Goal: Communication & Community: Share content

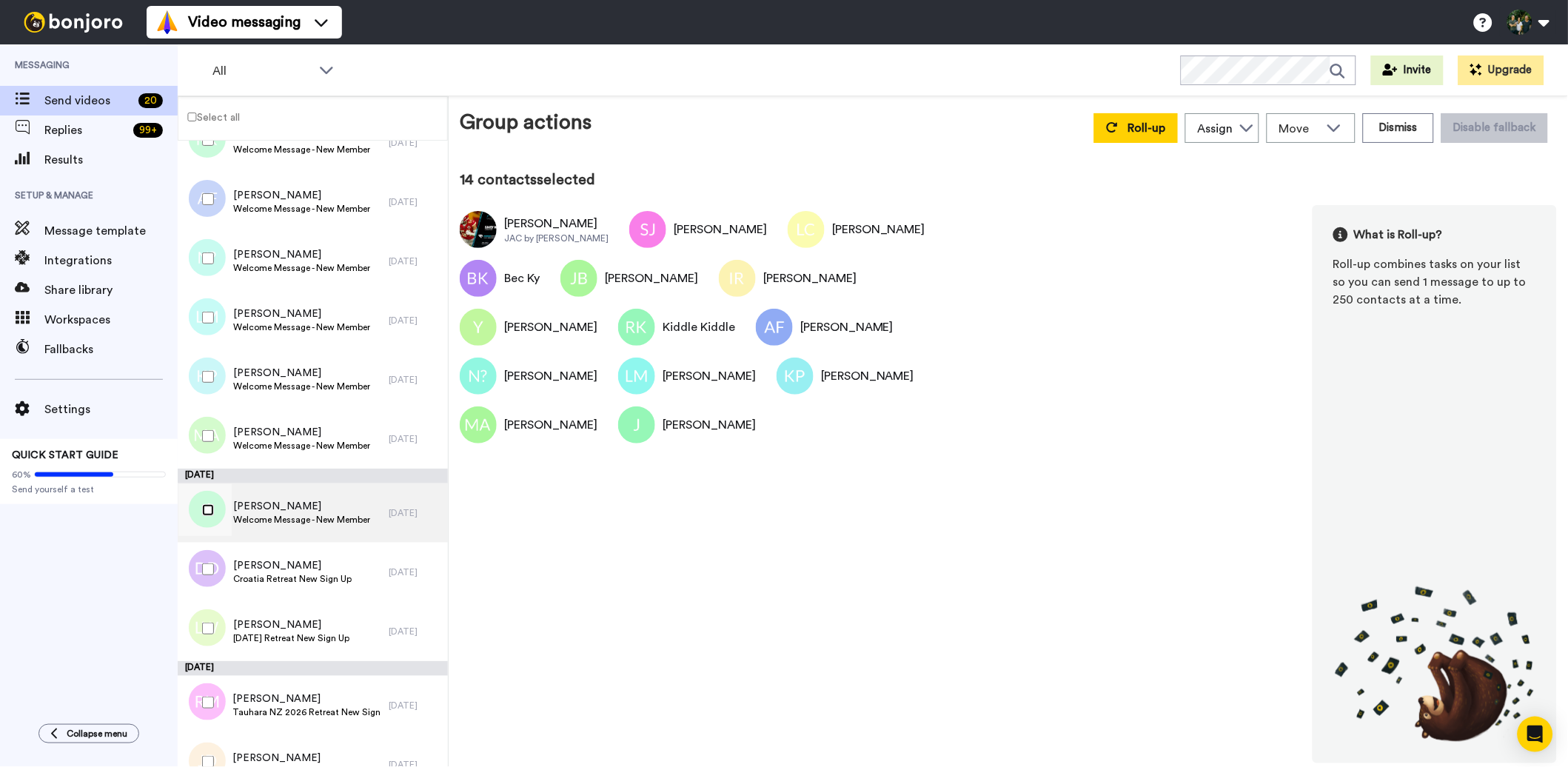
scroll to position [616, 0]
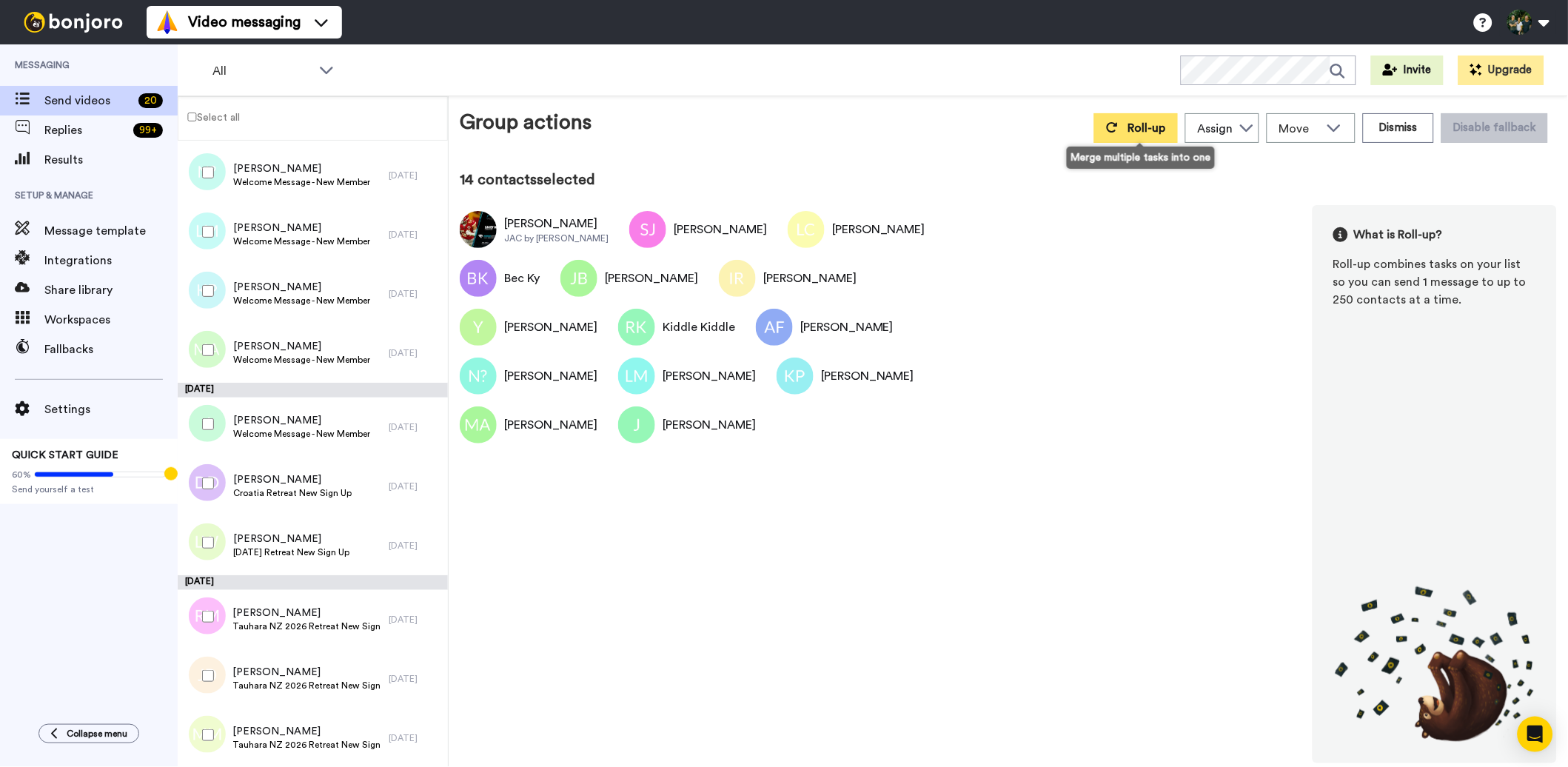
click at [1143, 126] on span "Roll-up" at bounding box center [1147, 128] width 38 height 12
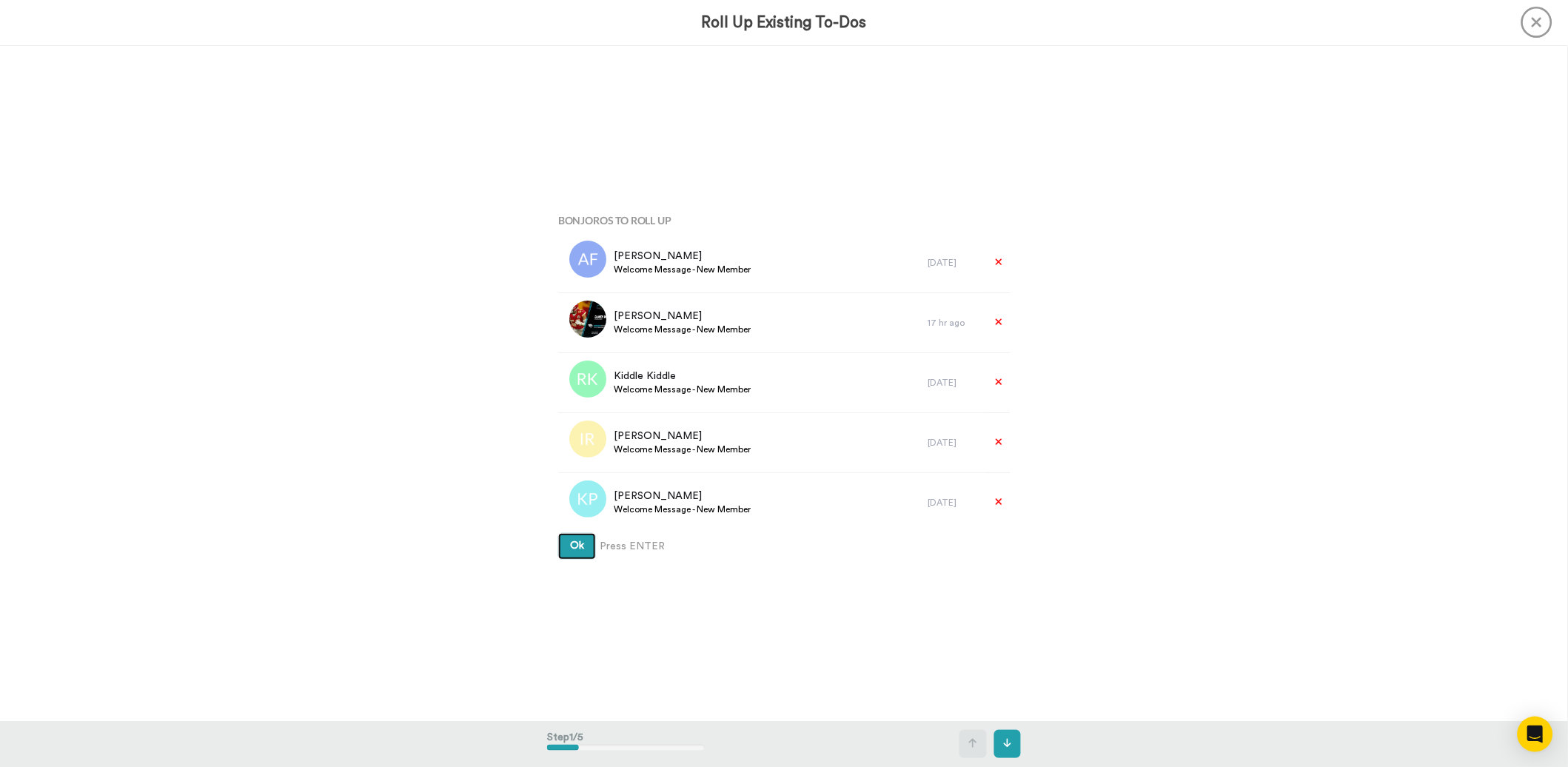
click at [570, 548] on span "Ok" at bounding box center [577, 545] width 14 height 11
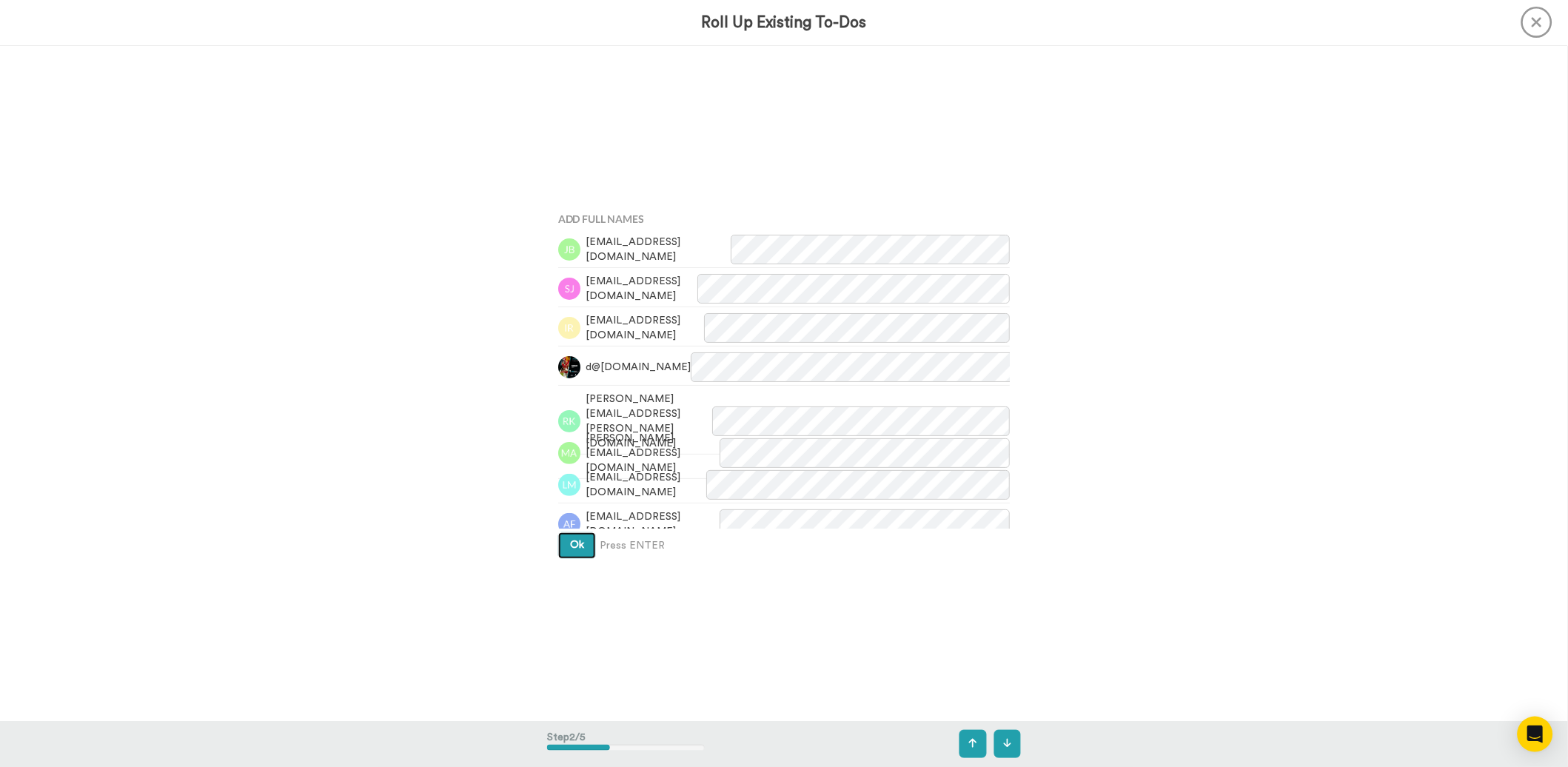
click at [569, 555] on button "Ok" at bounding box center [577, 545] width 38 height 27
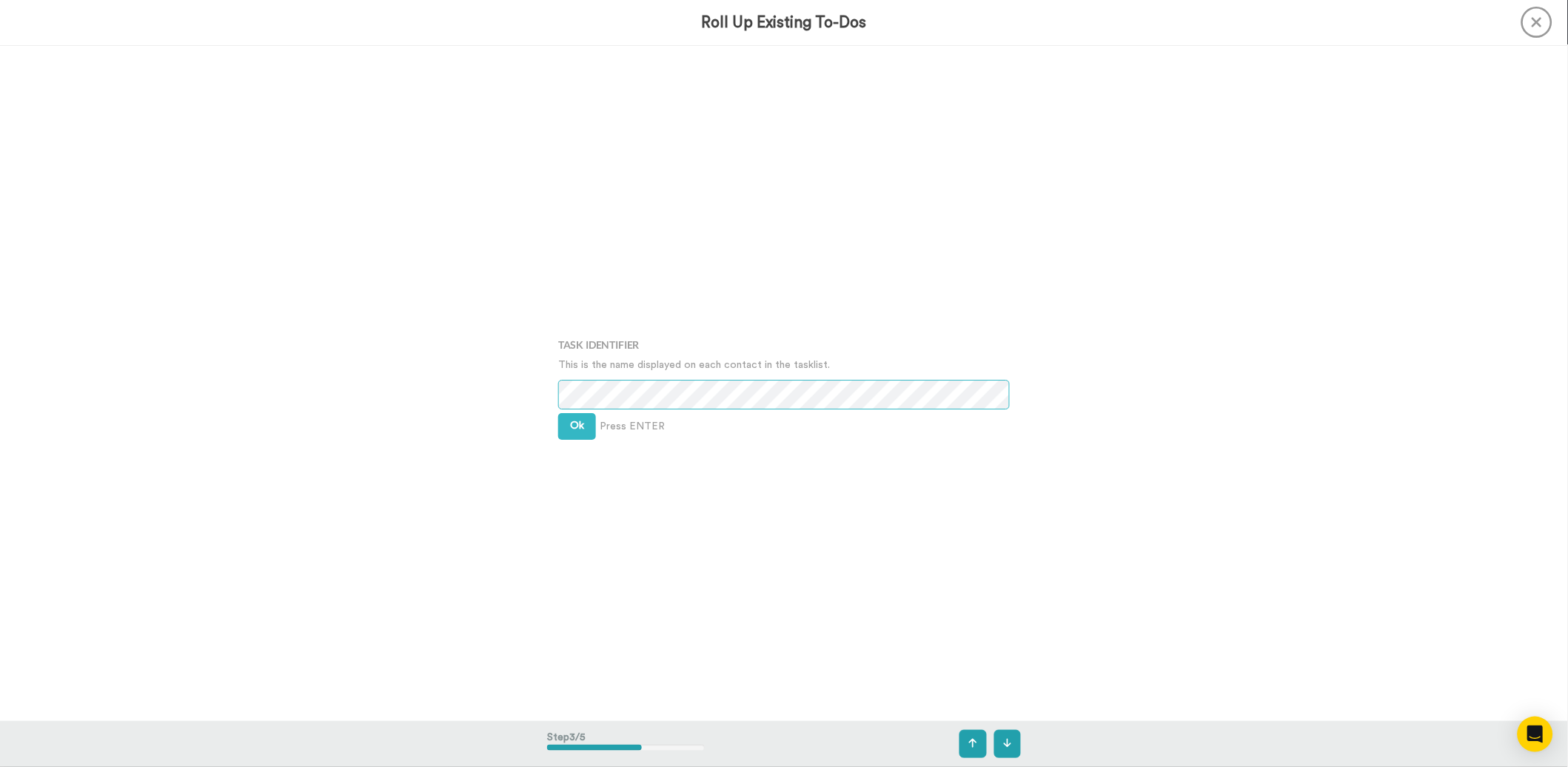
scroll to position [1352, 0]
click at [579, 420] on span "Ok" at bounding box center [577, 422] width 14 height 11
click at [577, 416] on span "Ok" at bounding box center [577, 411] width 14 height 11
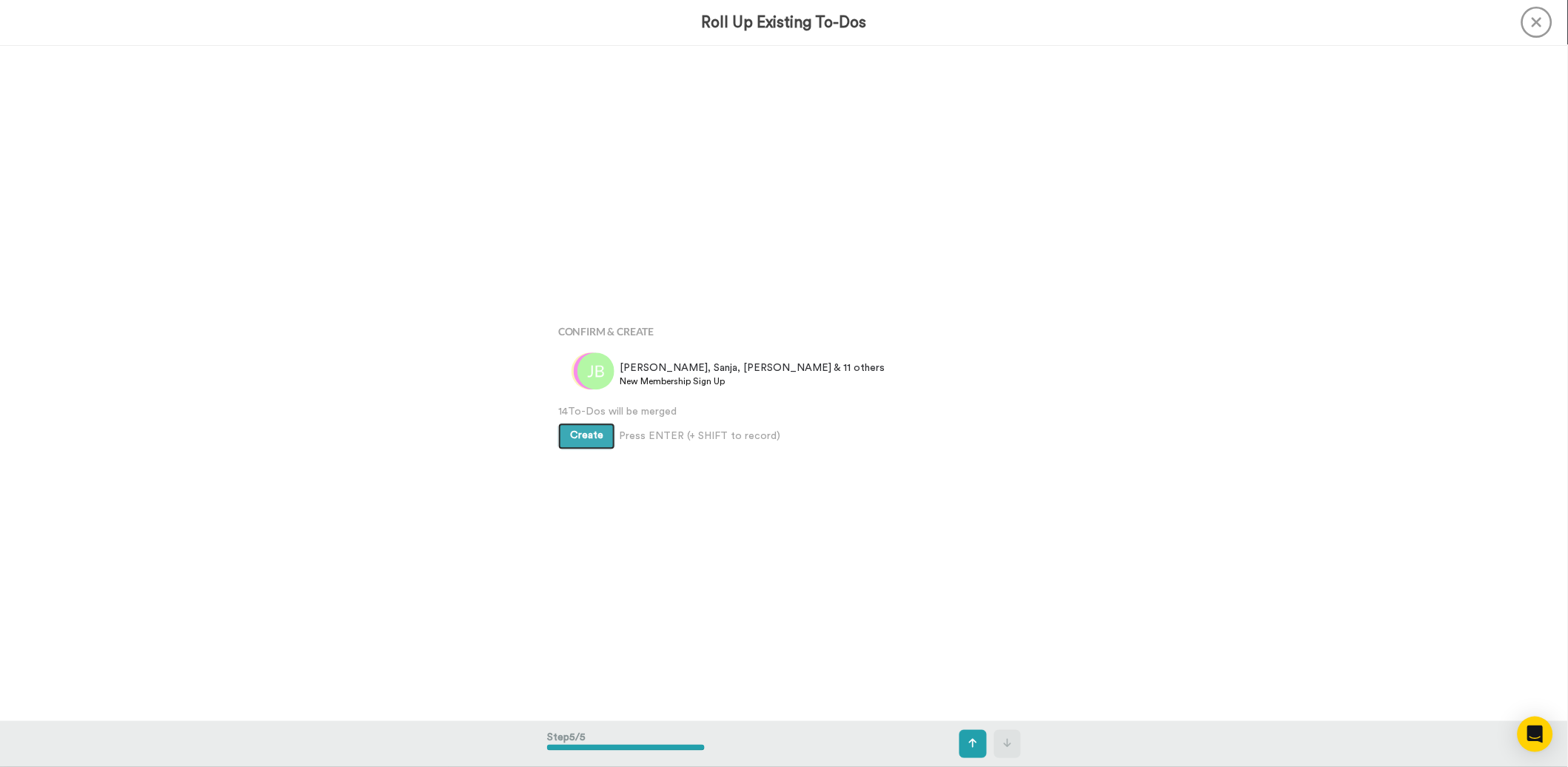
scroll to position [2703, 0]
click at [577, 434] on span "Create" at bounding box center [586, 435] width 33 height 11
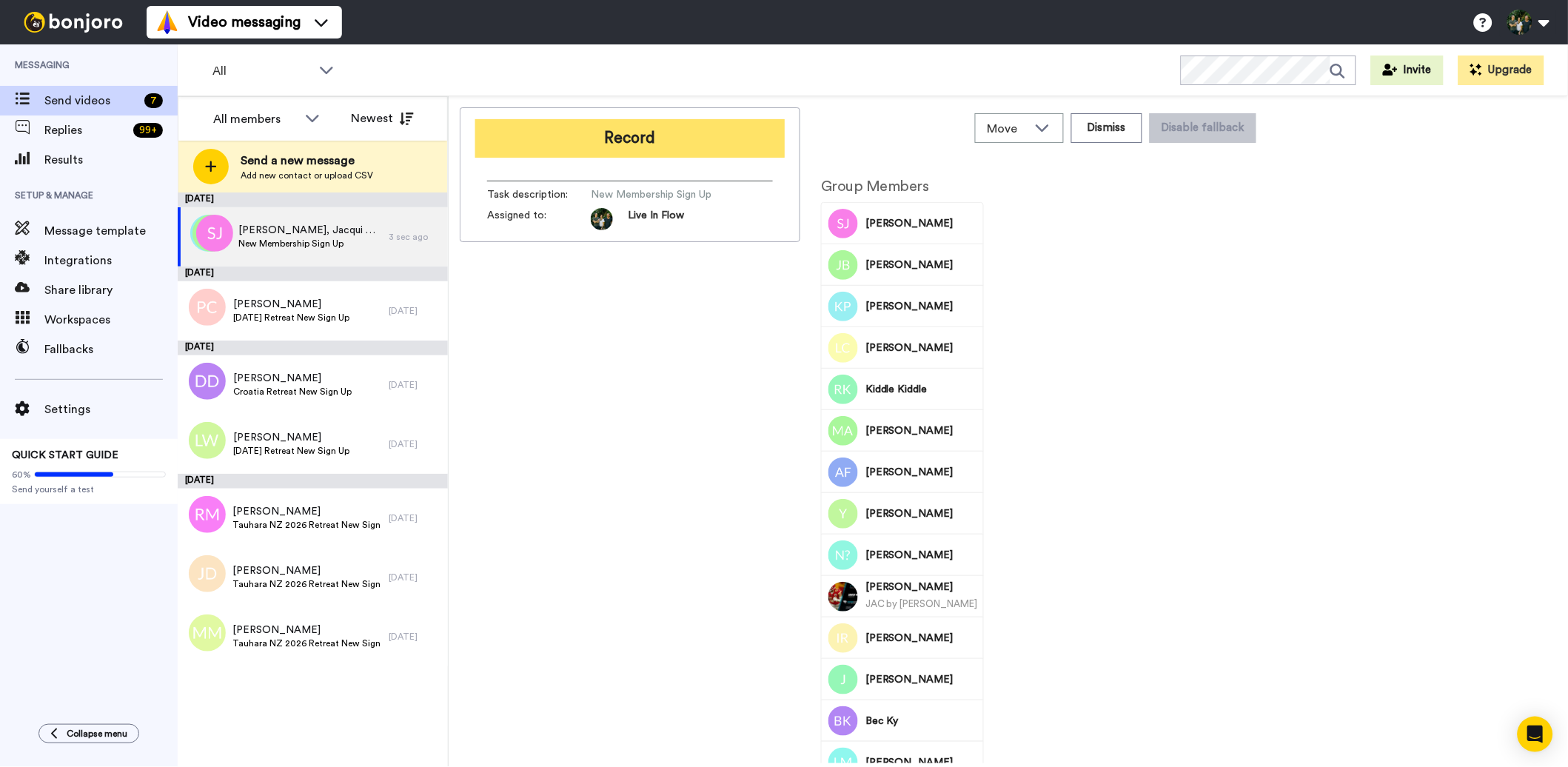
click at [590, 143] on button "Record" at bounding box center [630, 138] width 309 height 39
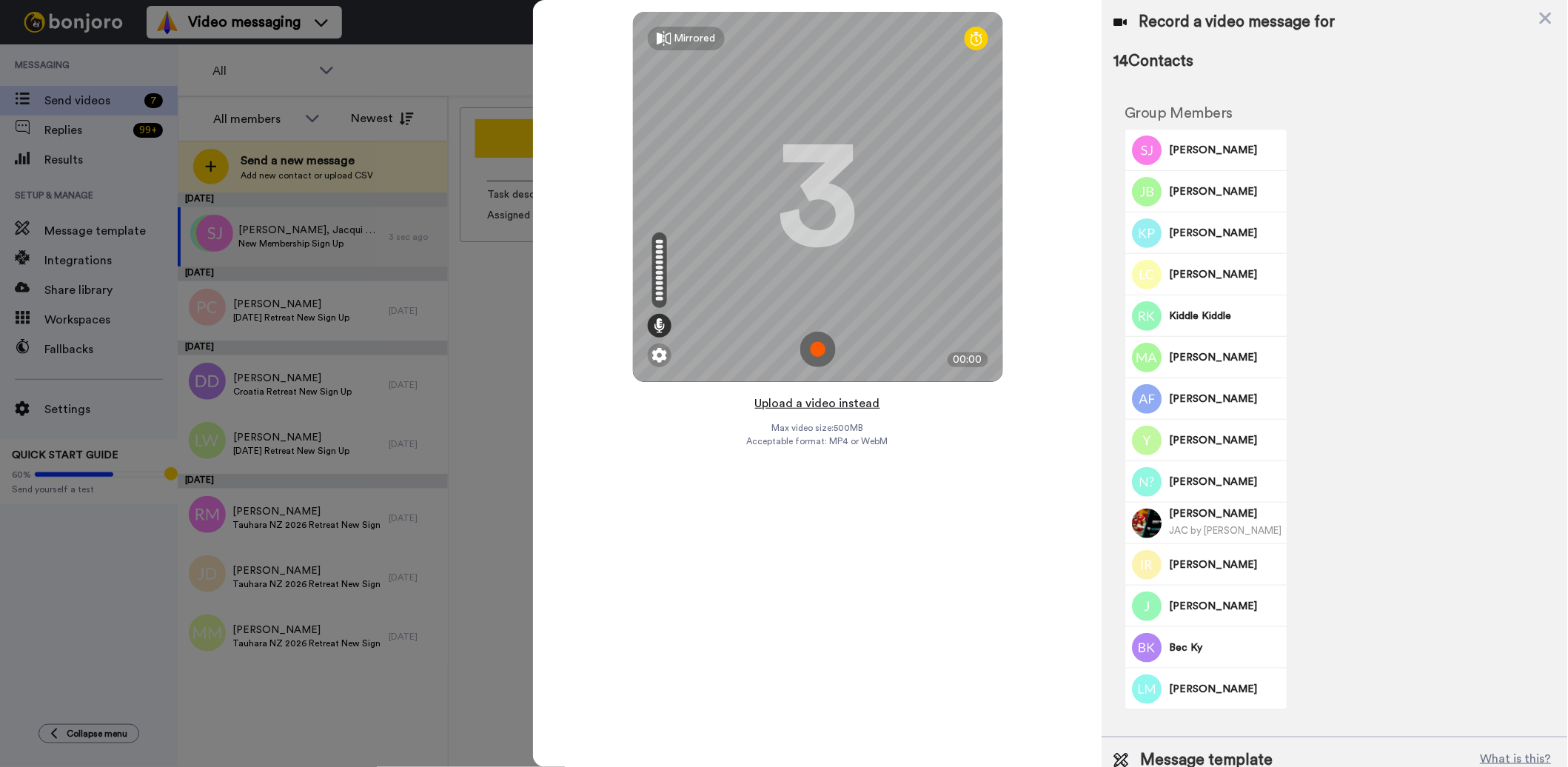
click at [812, 403] on button "Upload a video instead" at bounding box center [817, 403] width 134 height 19
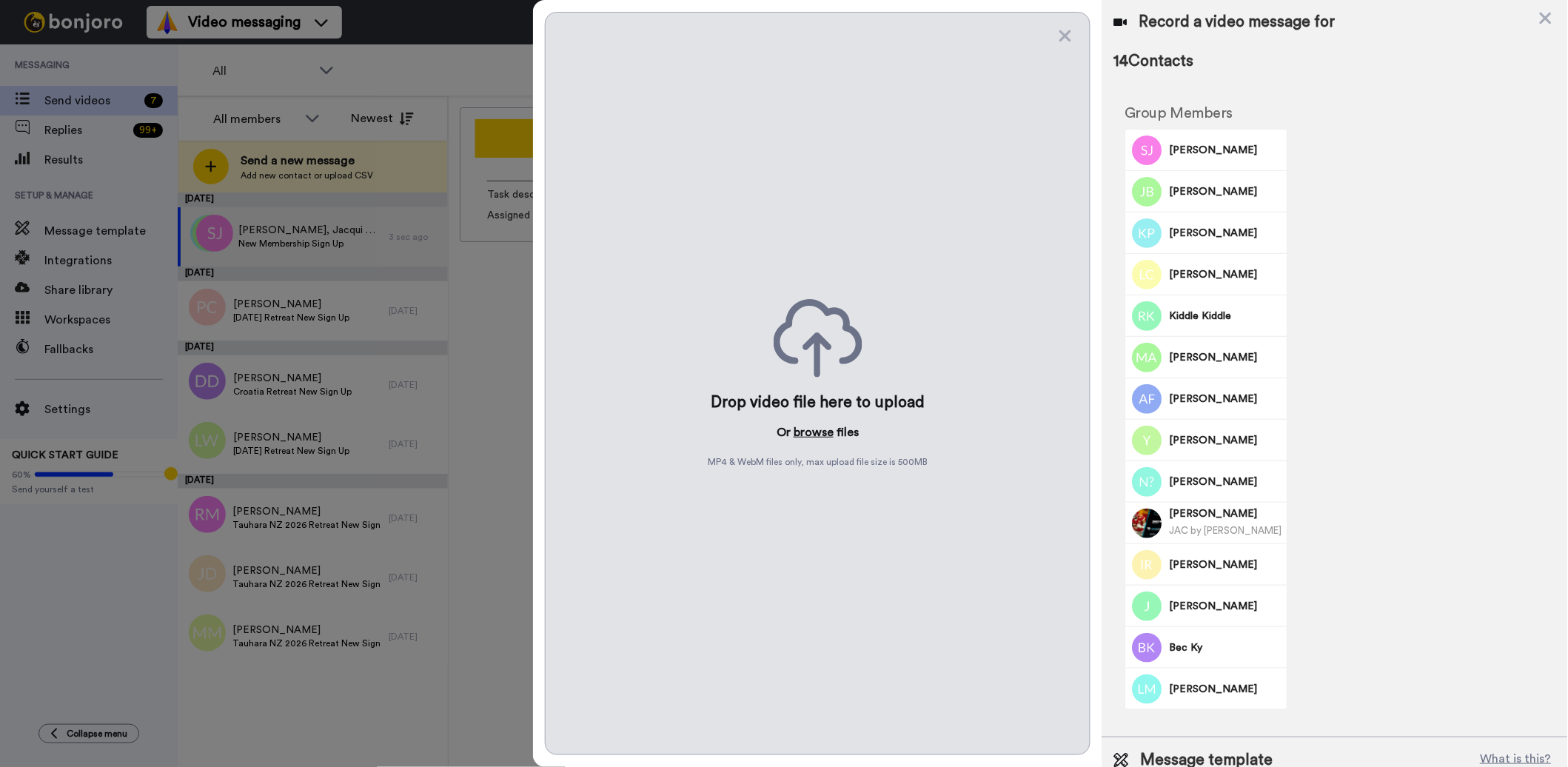
click at [813, 433] on button "browse" at bounding box center [813, 433] width 40 height 18
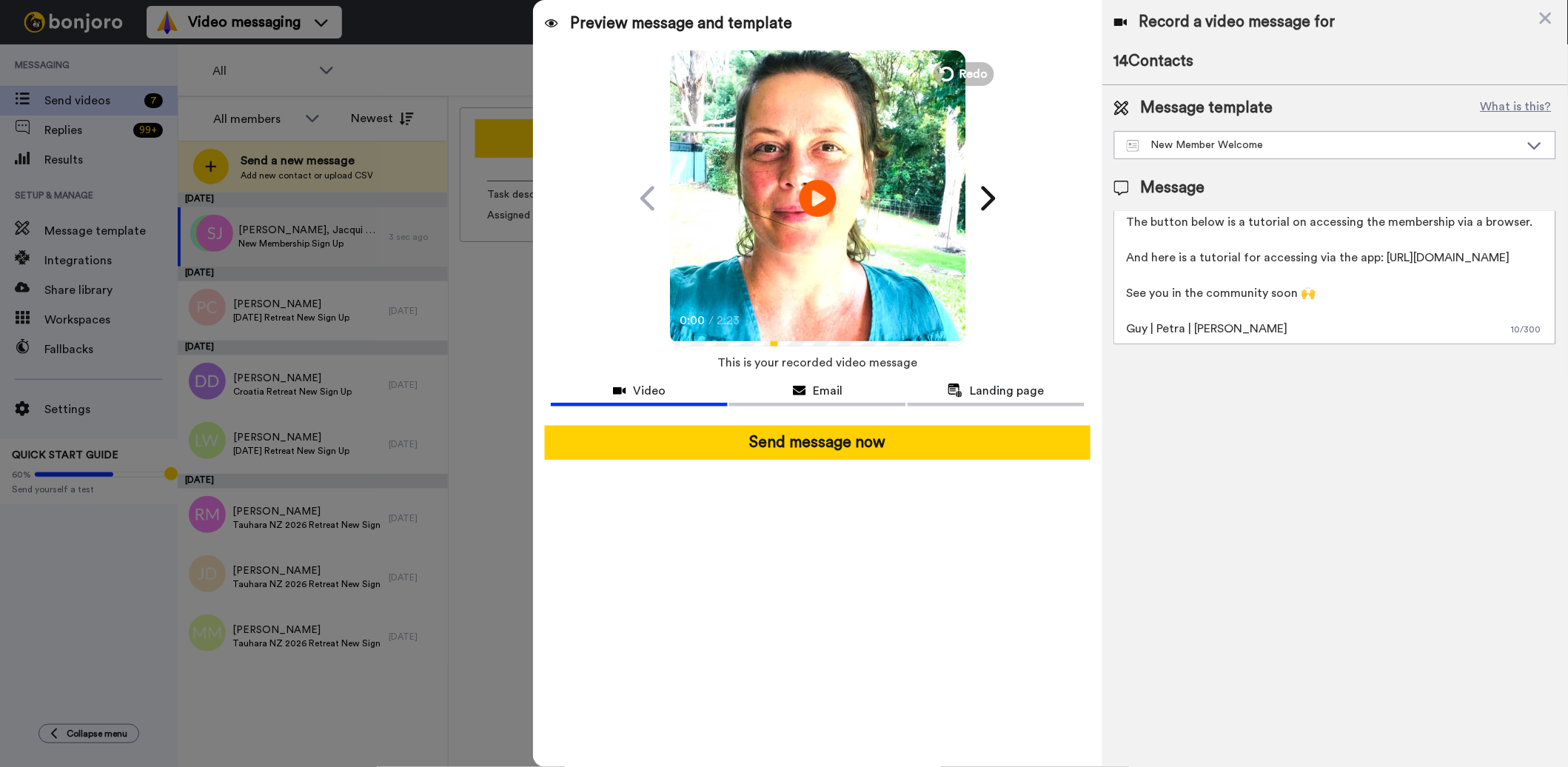
scroll to position [75, 0]
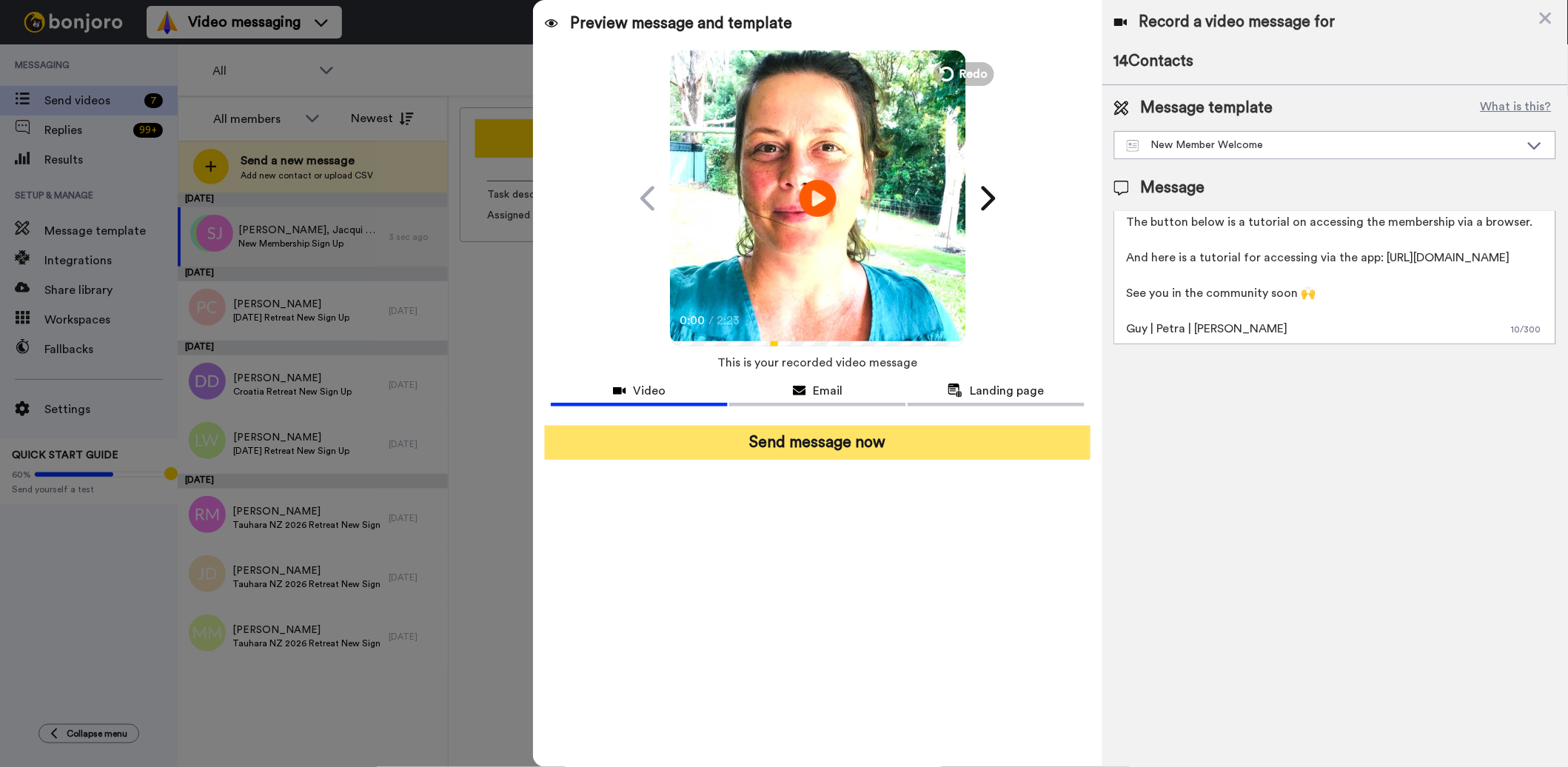
click at [816, 442] on button "Send message now" at bounding box center [818, 442] width 546 height 34
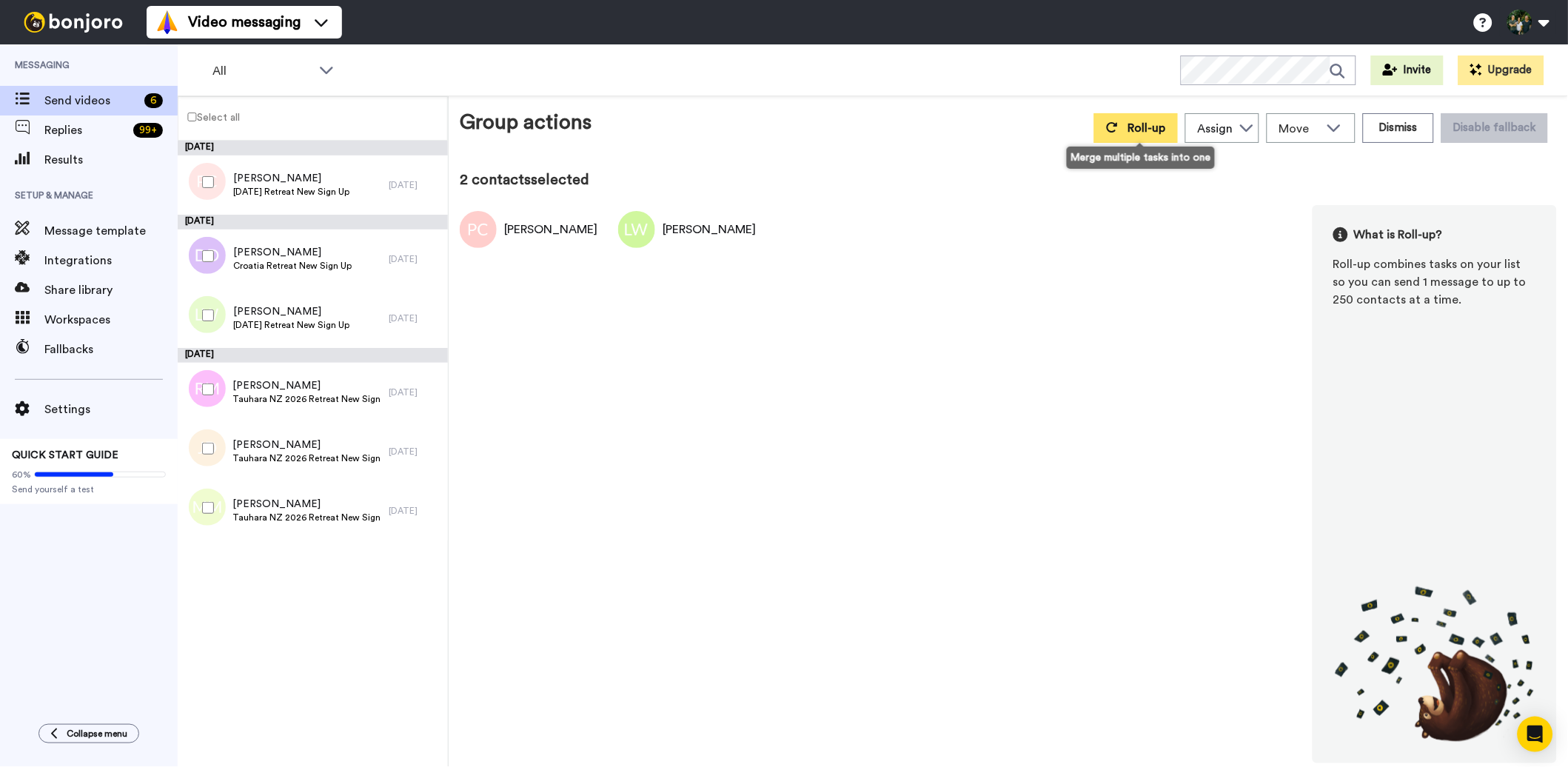
click at [1143, 127] on span "Roll-up" at bounding box center [1147, 128] width 38 height 12
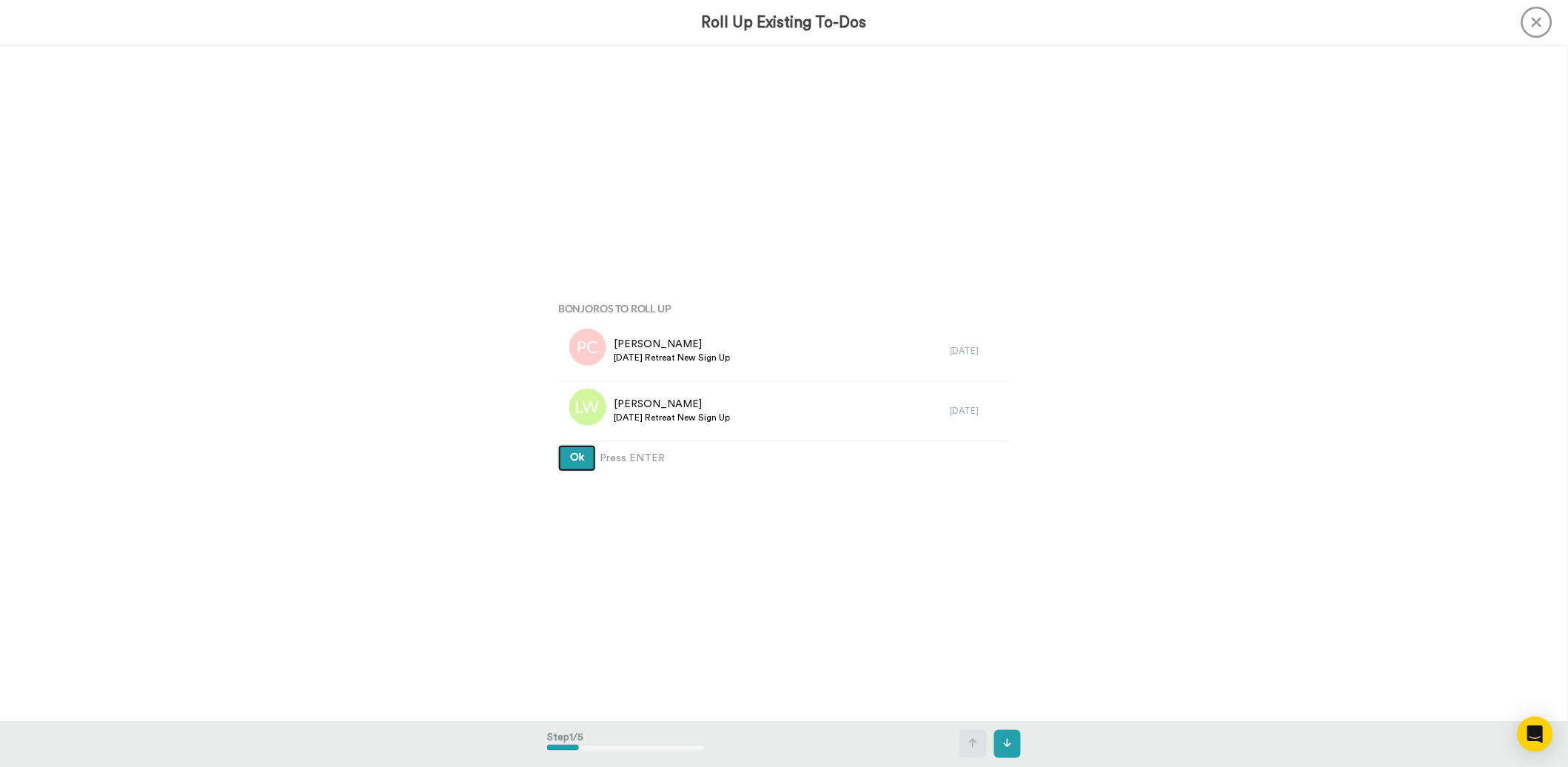
click at [573, 464] on button "Ok" at bounding box center [577, 458] width 38 height 27
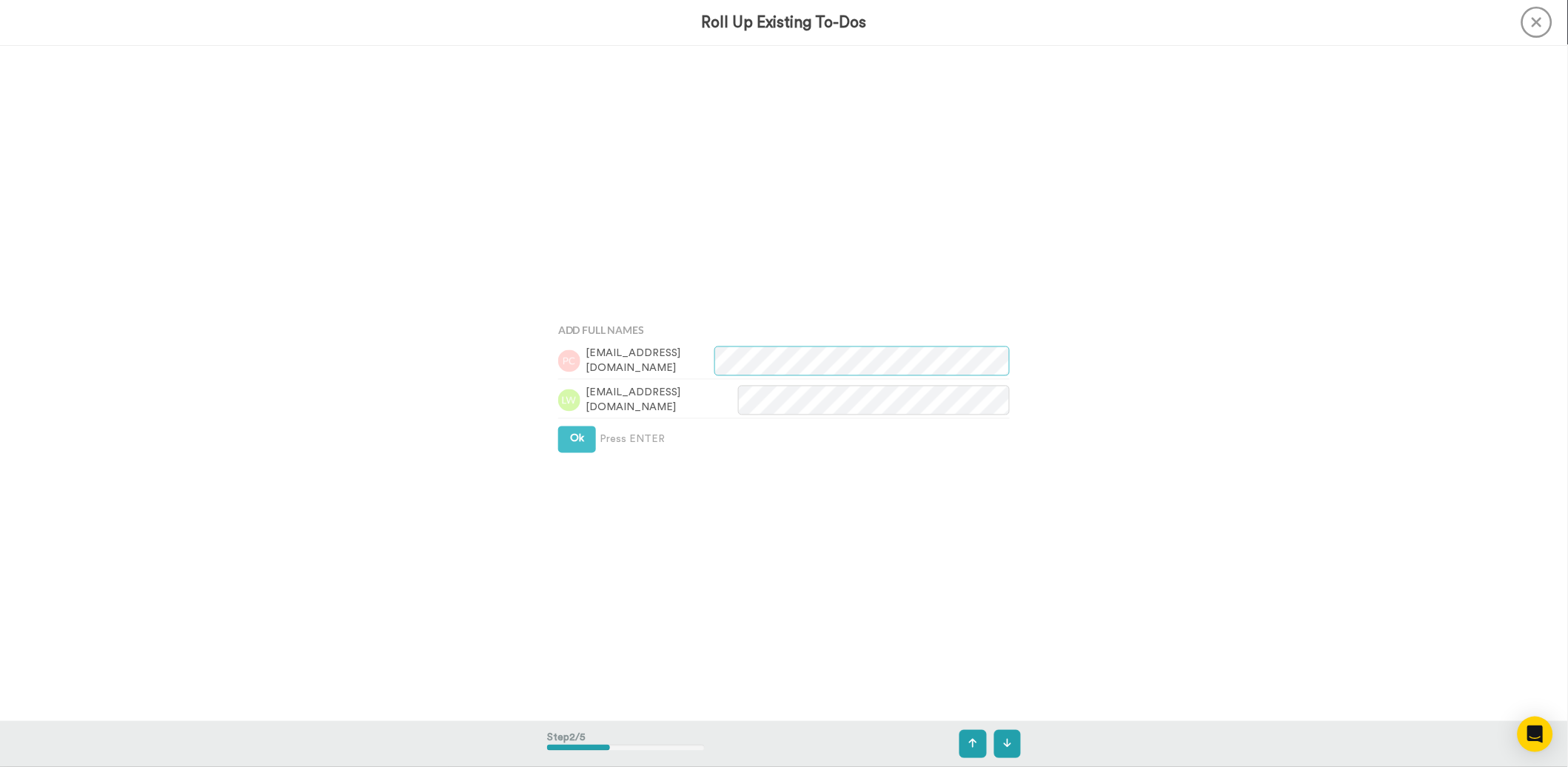
scroll to position [676, 0]
click at [573, 436] on span "Ok" at bounding box center [577, 436] width 14 height 11
click at [570, 425] on span "Ok" at bounding box center [577, 422] width 14 height 11
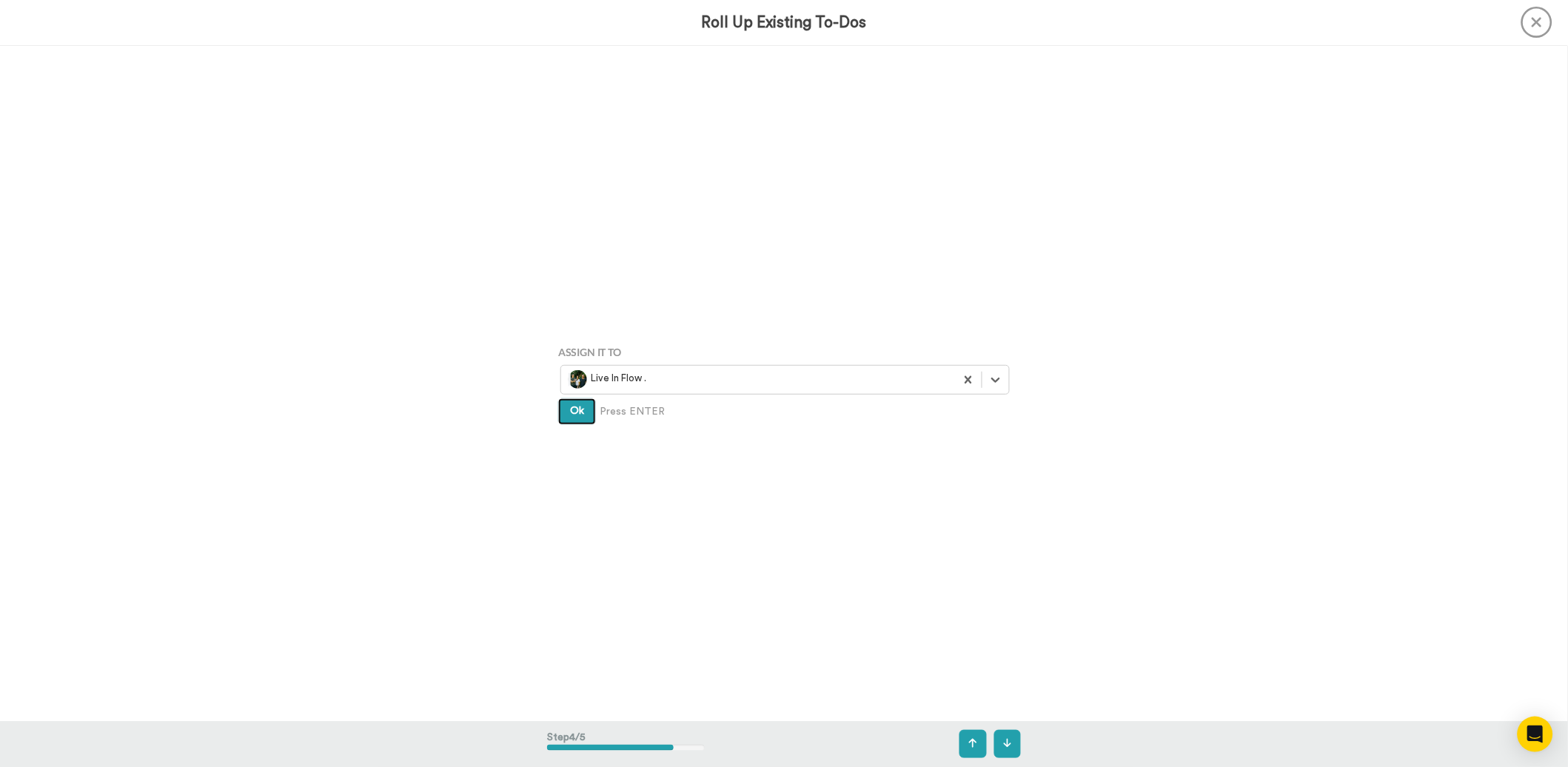
click at [565, 416] on button "Ok" at bounding box center [577, 411] width 38 height 27
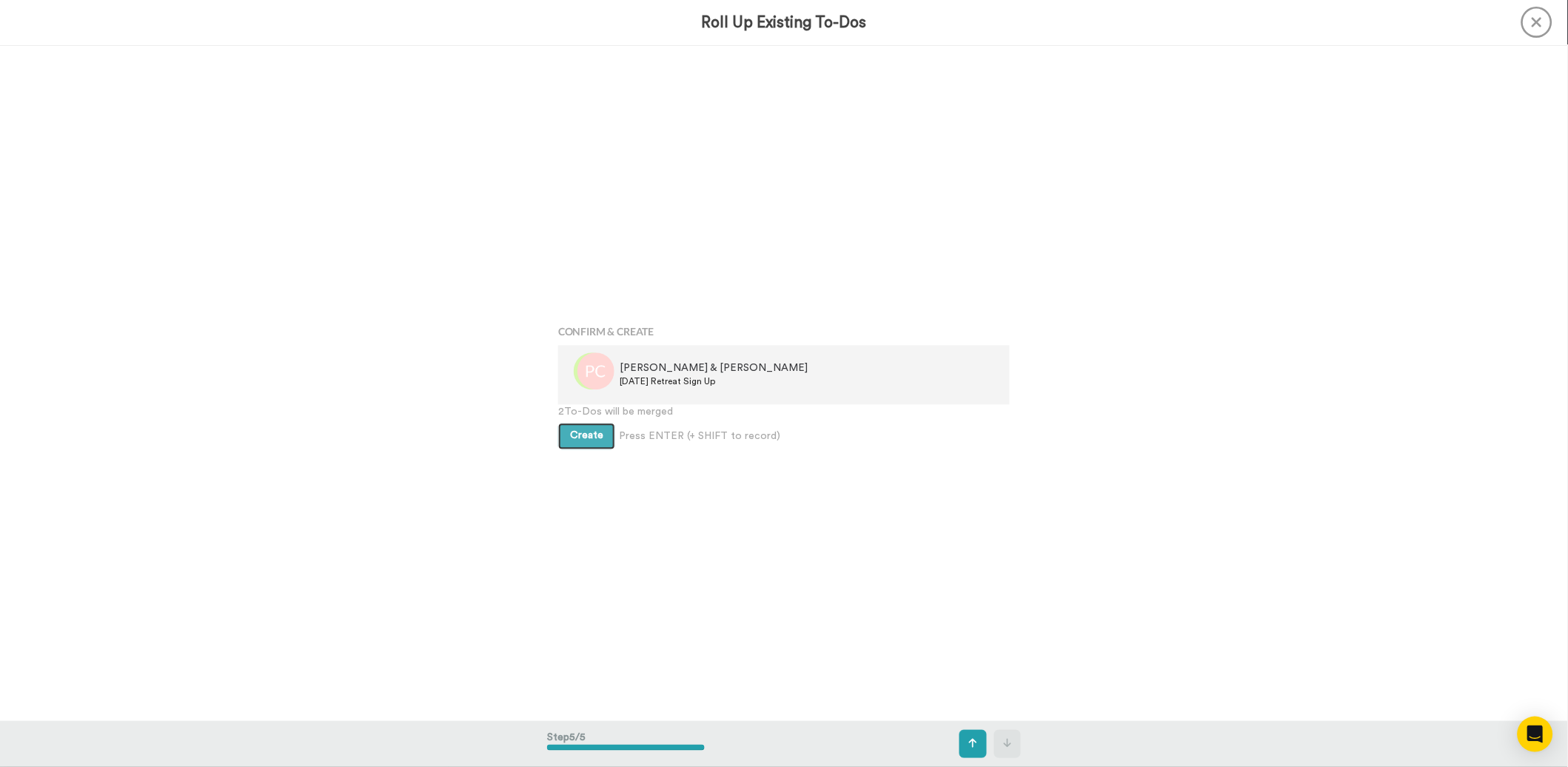
scroll to position [2703, 0]
click at [581, 437] on span "Create" at bounding box center [586, 435] width 33 height 11
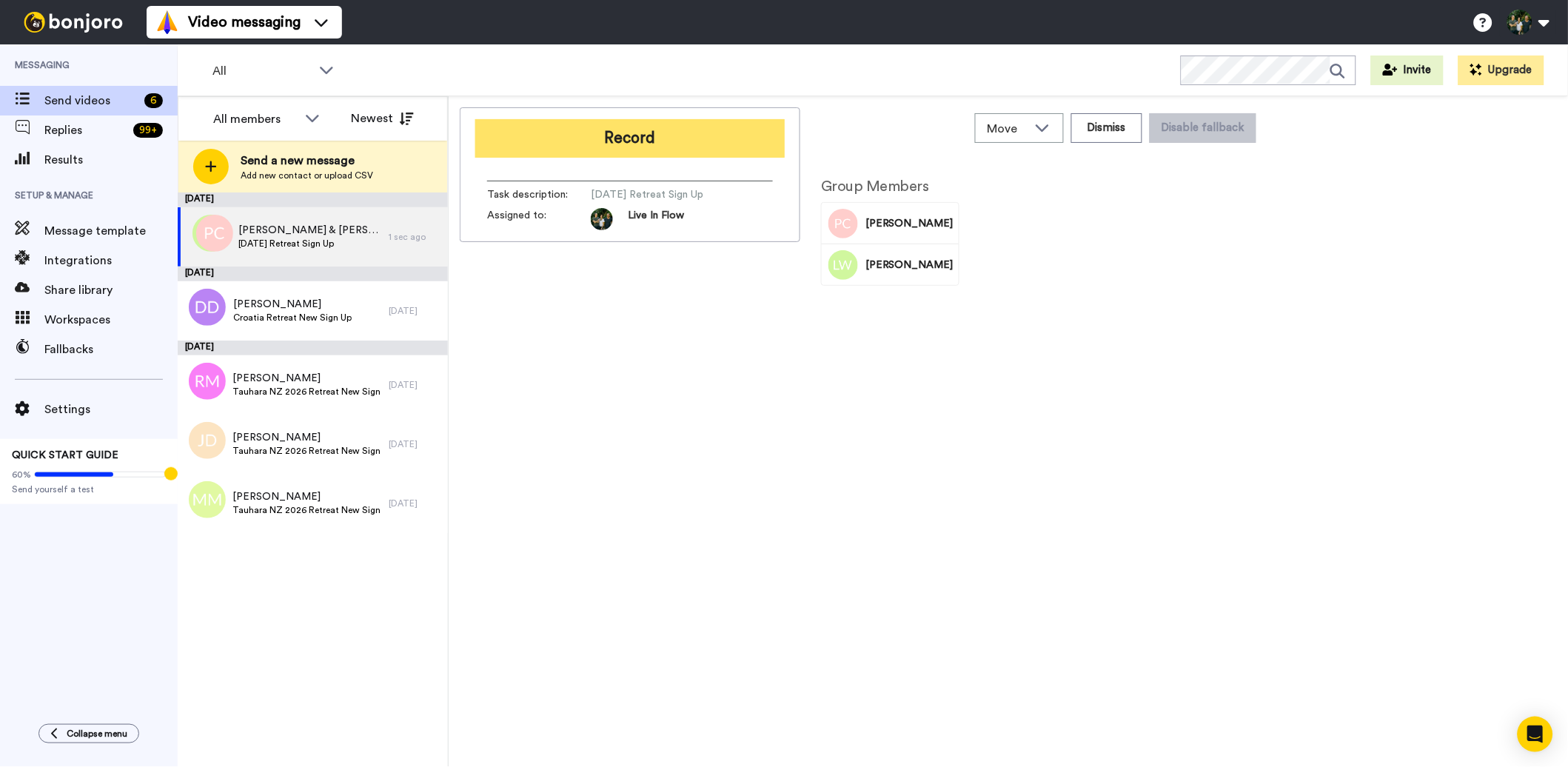
click at [572, 133] on button "Record" at bounding box center [630, 138] width 309 height 39
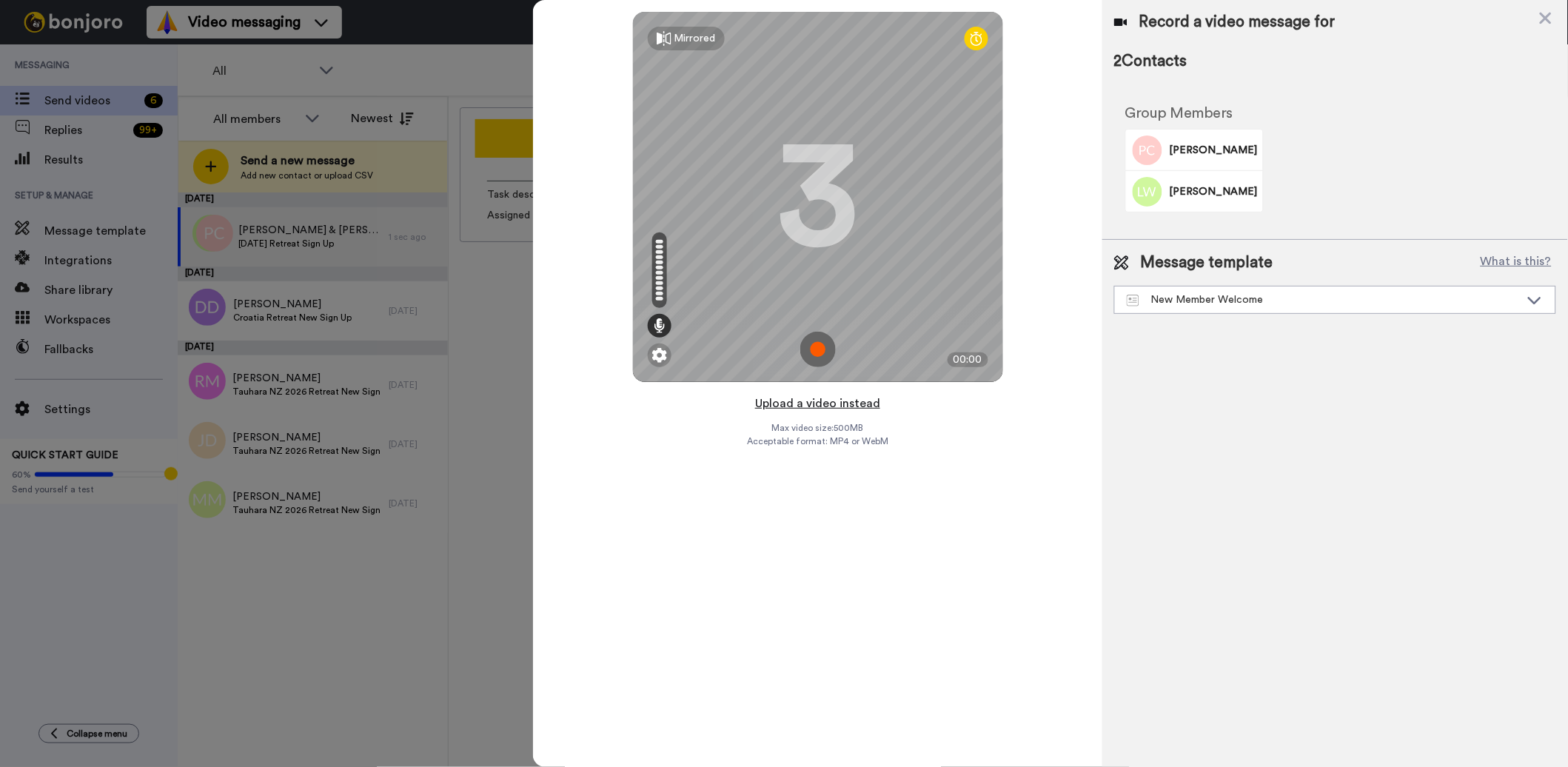
click at [807, 402] on button "Upload a video instead" at bounding box center [817, 403] width 134 height 19
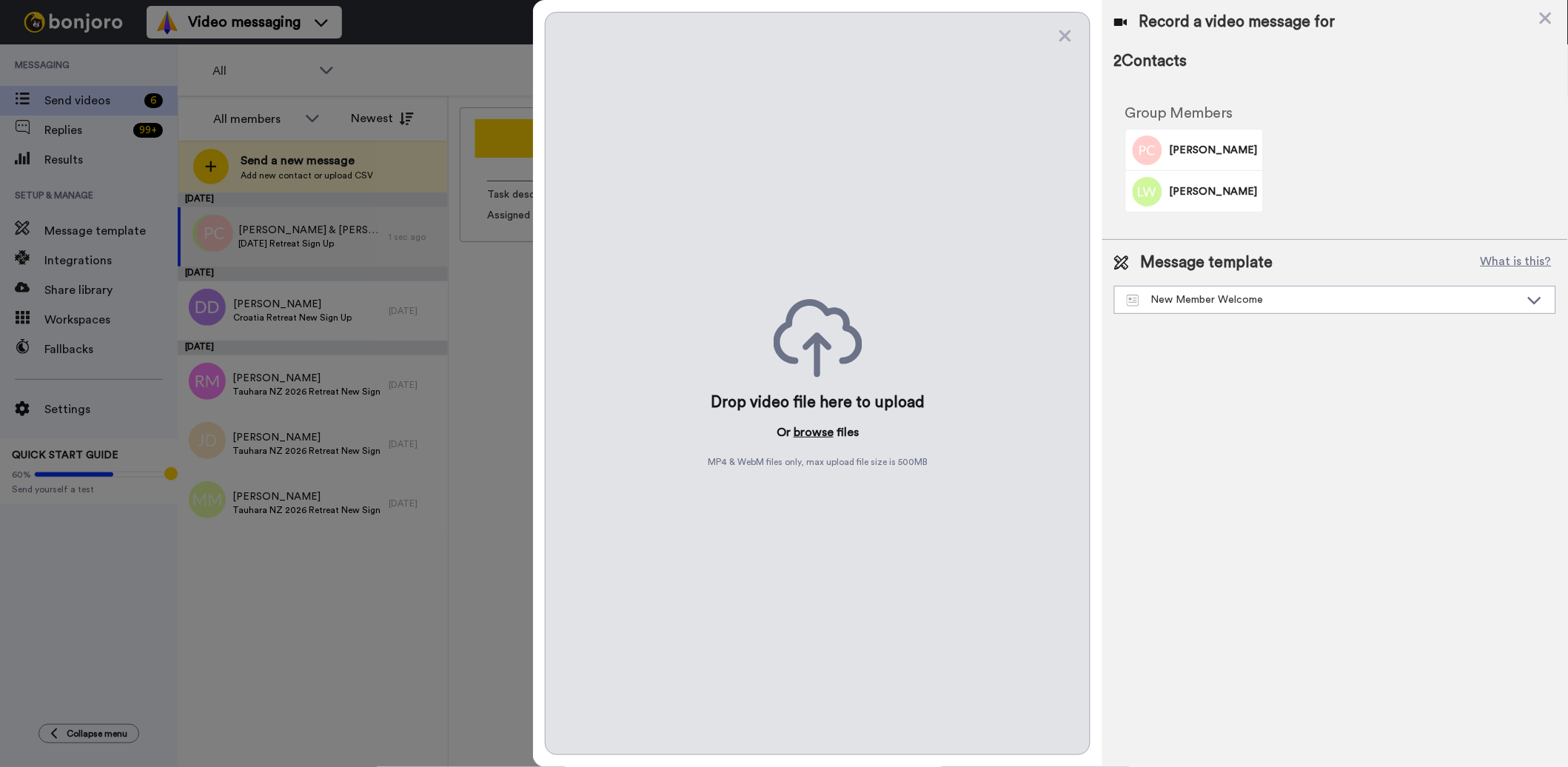
click at [812, 434] on button "browse" at bounding box center [813, 433] width 40 height 18
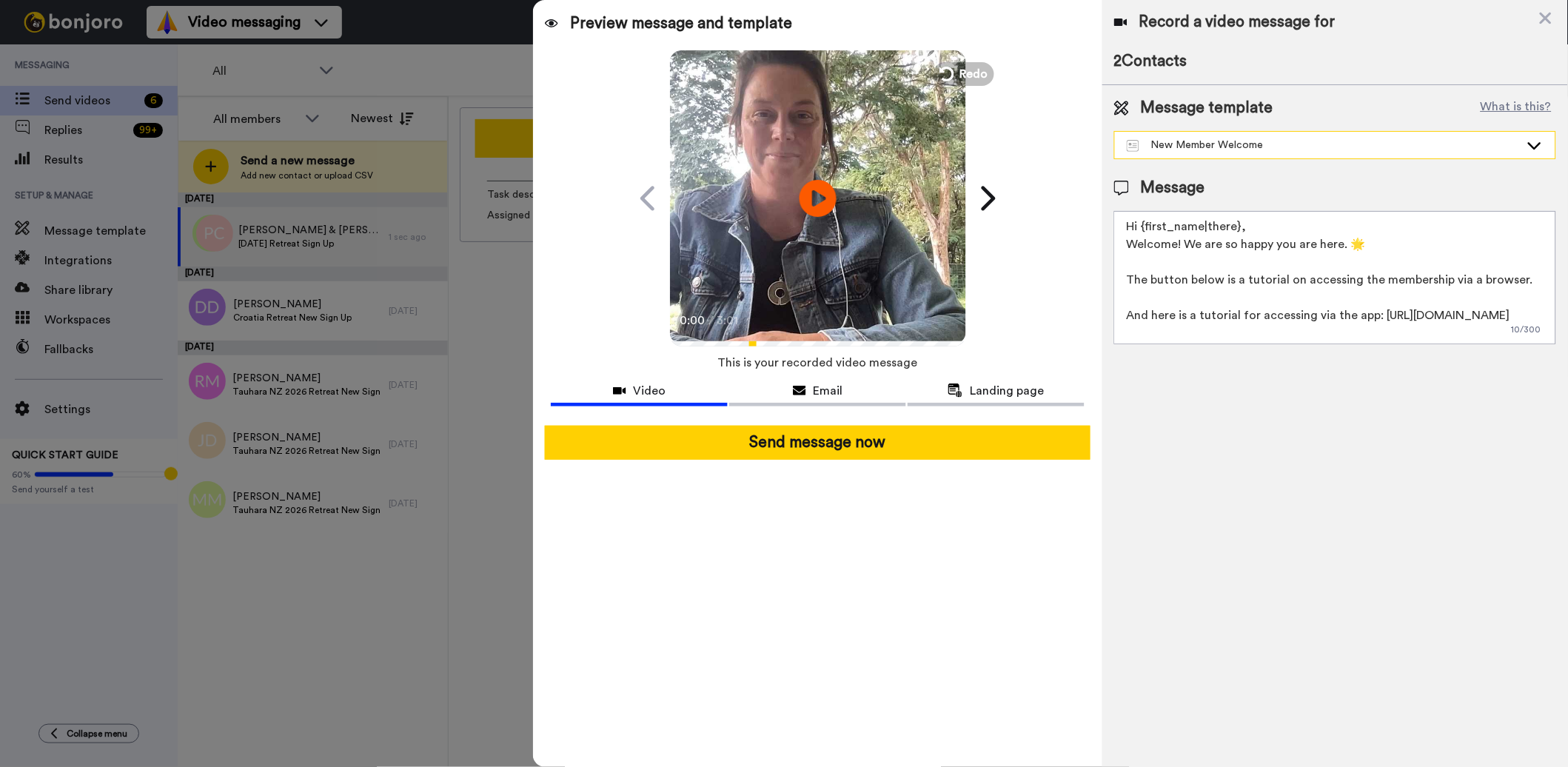
click at [1235, 297] on textarea "Hi {first_name|there}, Welcome! We are so happy you are here. 🌟 The button belo…" at bounding box center [1335, 277] width 442 height 133
click at [1286, 133] on div "New Member Welcome" at bounding box center [1335, 145] width 441 height 27
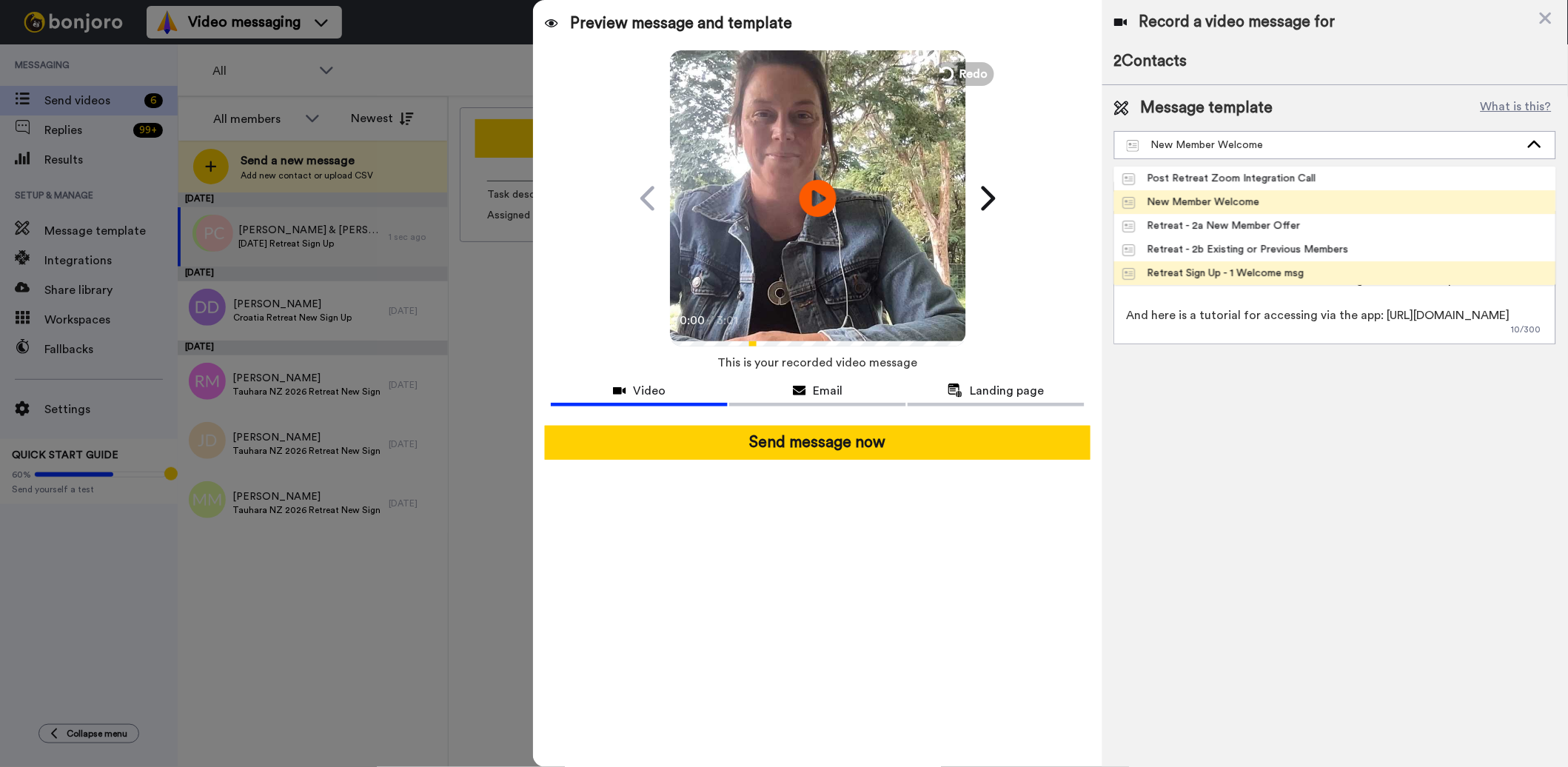
click at [1267, 266] on div "Retreat Sign Up - 1 Welcome msg" at bounding box center [1213, 273] width 181 height 15
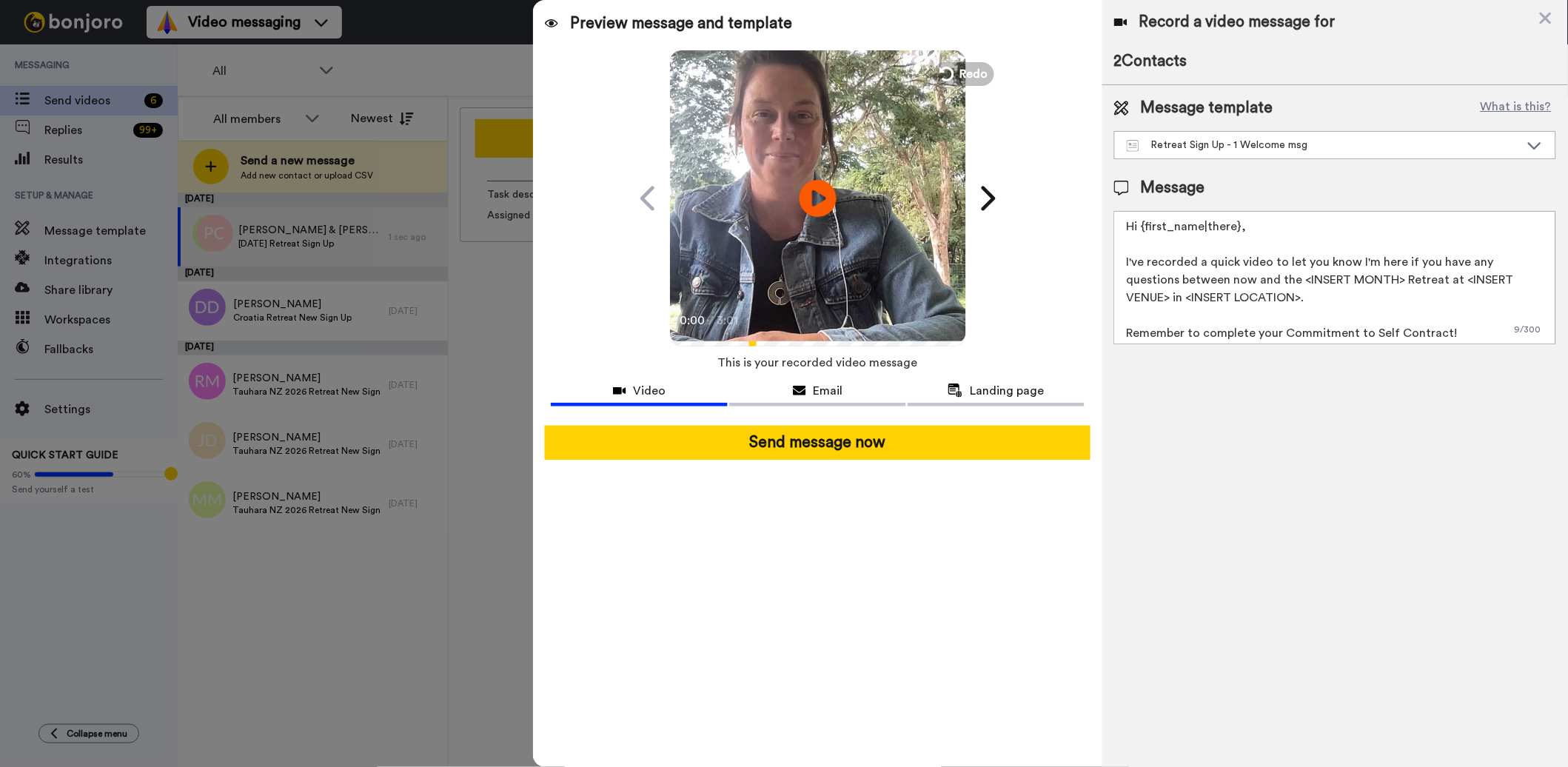
drag, startPoint x: 1298, startPoint y: 280, endPoint x: 1400, endPoint y: 282, distance: 102.0
click at [1400, 282] on textarea "Hi {first_name|there}, I've recorded a quick video to let you know I'm here if …" at bounding box center [1335, 277] width 442 height 133
drag, startPoint x: 1431, startPoint y: 280, endPoint x: 1523, endPoint y: 279, distance: 92.0
click at [1523, 279] on textarea "Hi {first_name|there}, I've recorded a quick video to let you know I'm here if …" at bounding box center [1335, 277] width 442 height 133
drag, startPoint x: 1292, startPoint y: 300, endPoint x: 1181, endPoint y: 299, distance: 111.0
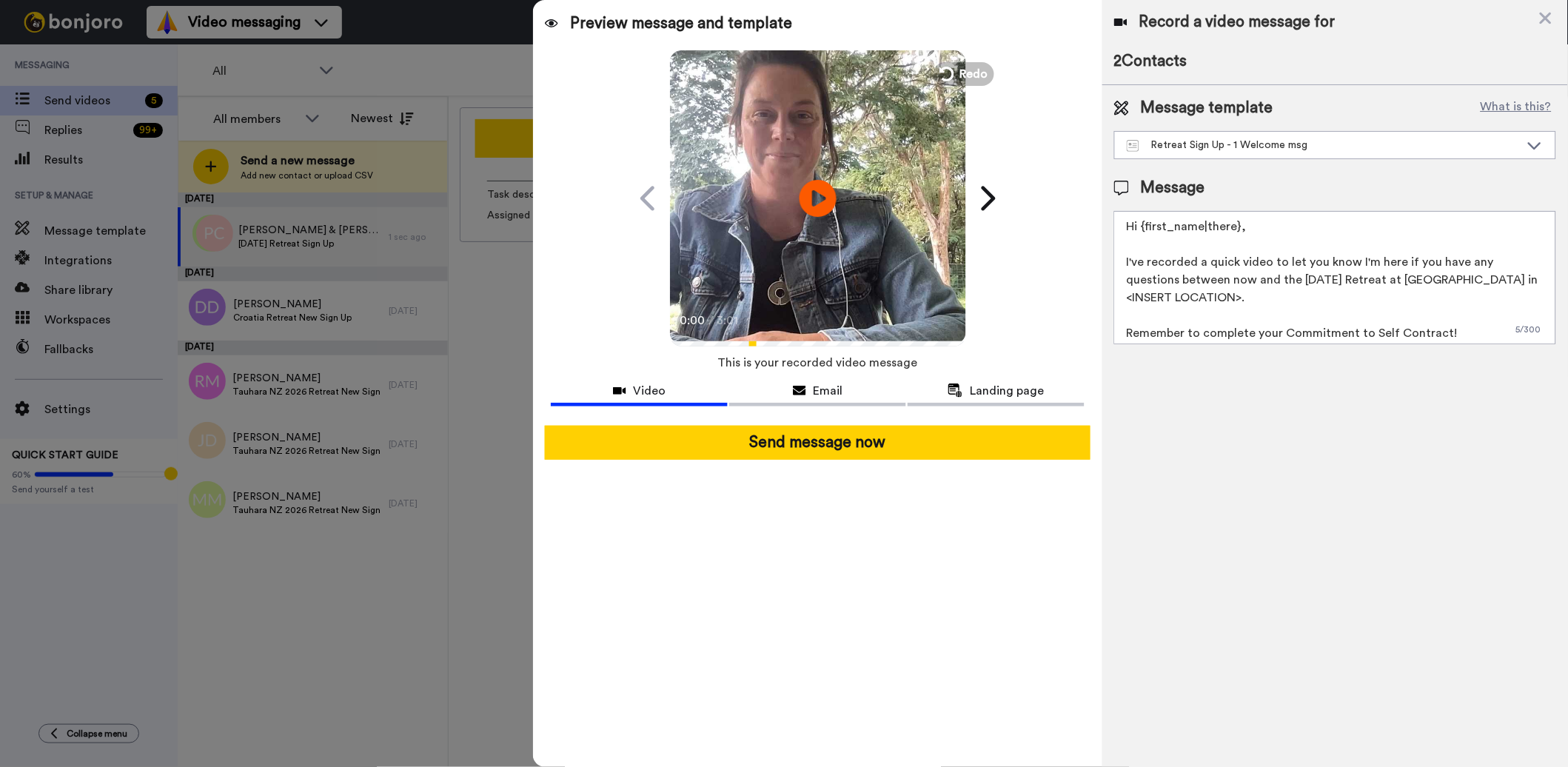
click at [1181, 299] on textarea "Hi {first_name|there}, I've recorded a quick video to let you know I'm here if …" at bounding box center [1335, 277] width 442 height 133
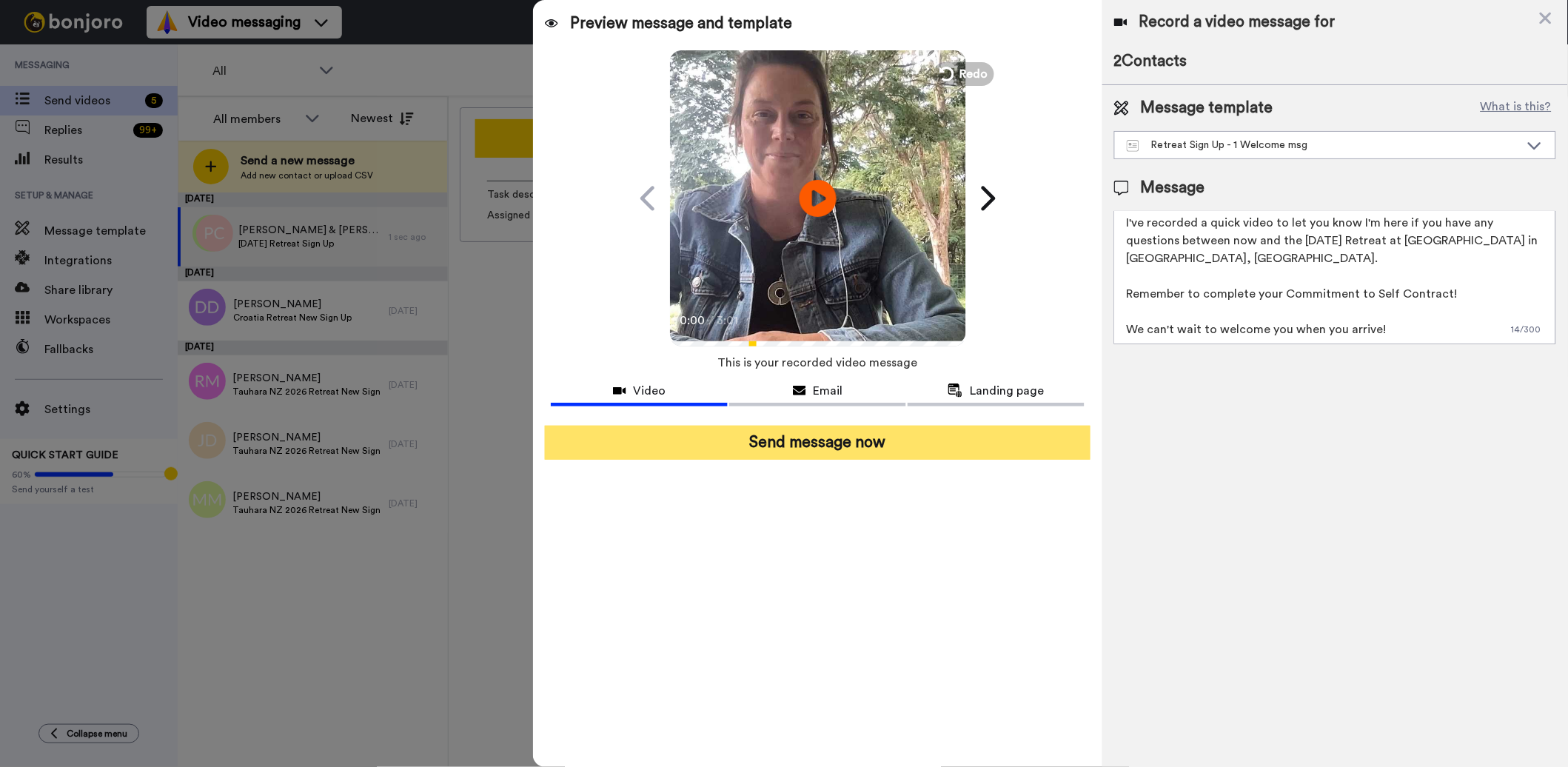
type textarea "Hi {first_name|there}, I've recorded a quick video to let you know I'm here if …"
click at [793, 442] on button "Send message now" at bounding box center [818, 442] width 546 height 34
